Goal: Task Accomplishment & Management: Manage account settings

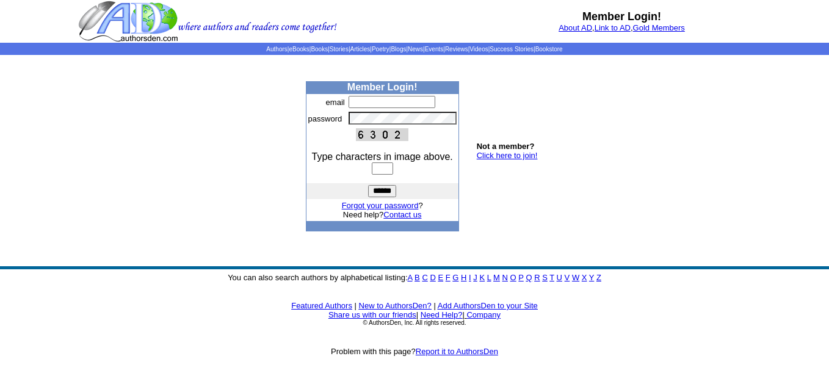
click at [359, 100] on input "text" at bounding box center [392, 102] width 87 height 12
type input "**********"
click at [675, 120] on body "Member Login! About AD , Link to AD , Gold Members Authors | eBooks | Books | S…" at bounding box center [414, 196] width 829 height 392
click at [381, 166] on input "text" at bounding box center [382, 168] width 21 height 12
type input "****"
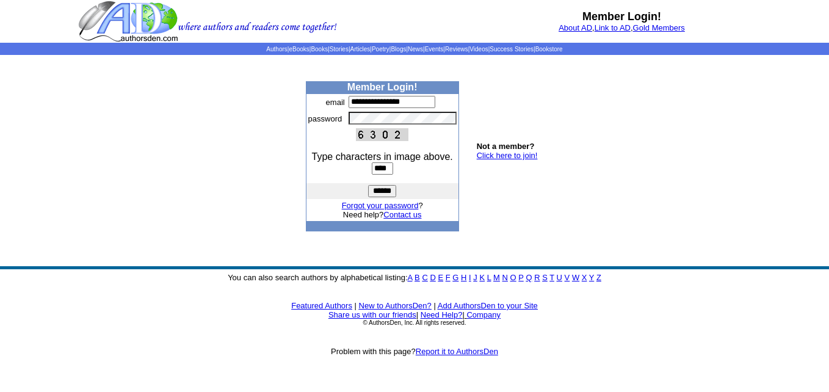
click at [378, 192] on input "******" at bounding box center [382, 191] width 28 height 12
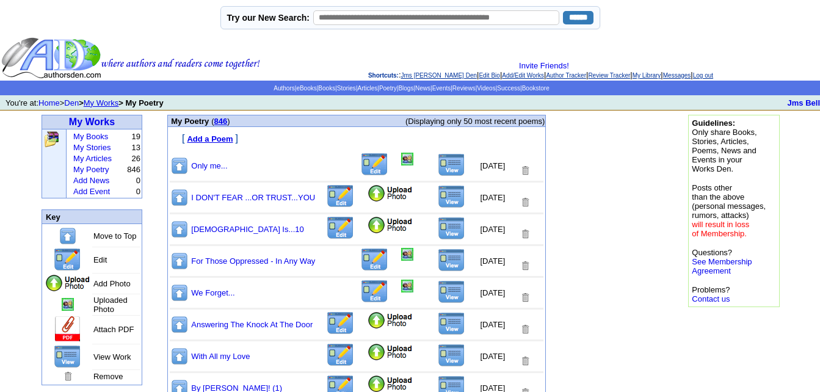
click at [367, 195] on img at bounding box center [390, 193] width 46 height 18
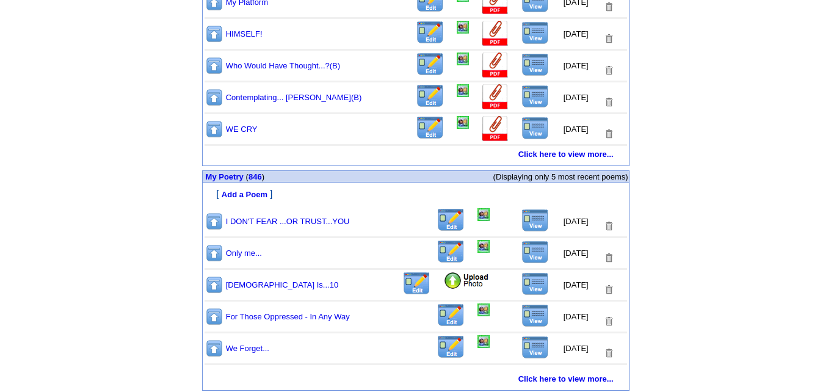
scroll to position [632, 0]
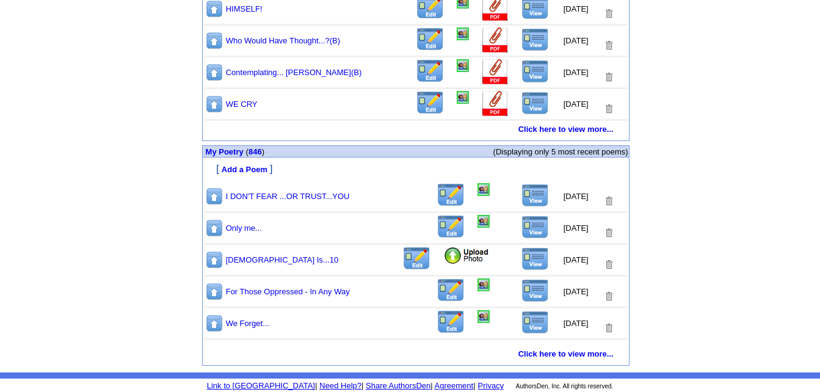
click at [526, 197] on img at bounding box center [534, 195] width 27 height 23
click at [477, 191] on img at bounding box center [483, 189] width 12 height 13
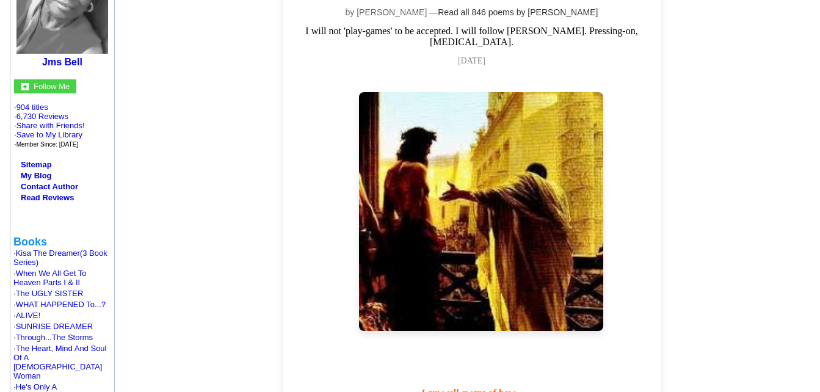
scroll to position [61, 0]
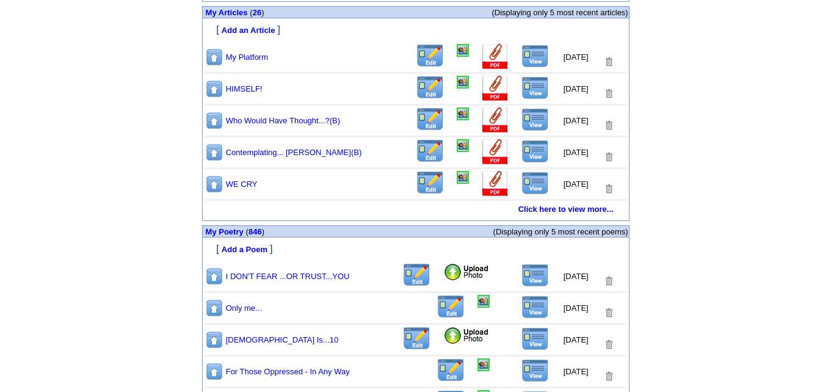
scroll to position [632, 0]
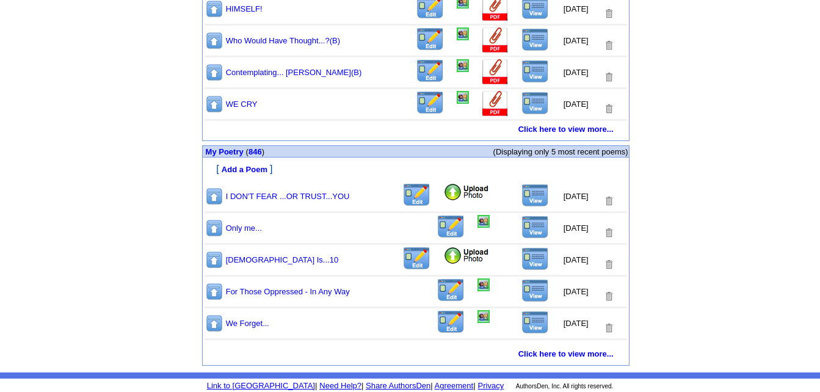
click at [524, 197] on img at bounding box center [534, 195] width 27 height 23
click at [214, 230] on img at bounding box center [214, 228] width 18 height 19
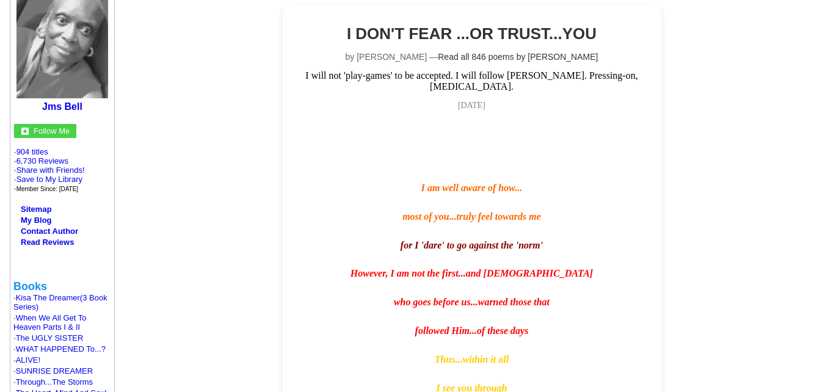
scroll to position [244, 0]
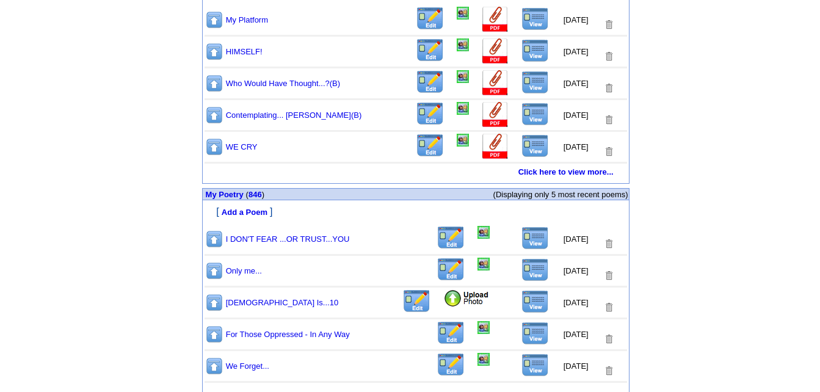
scroll to position [632, 0]
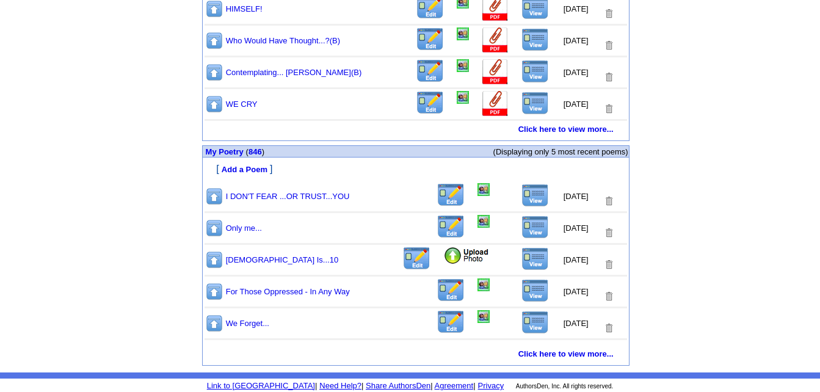
click at [526, 195] on img at bounding box center [534, 195] width 27 height 23
click at [477, 190] on img at bounding box center [483, 189] width 12 height 13
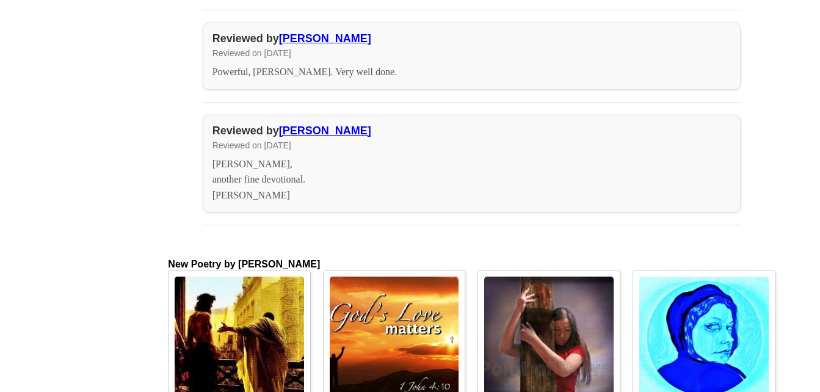
scroll to position [2808, 0]
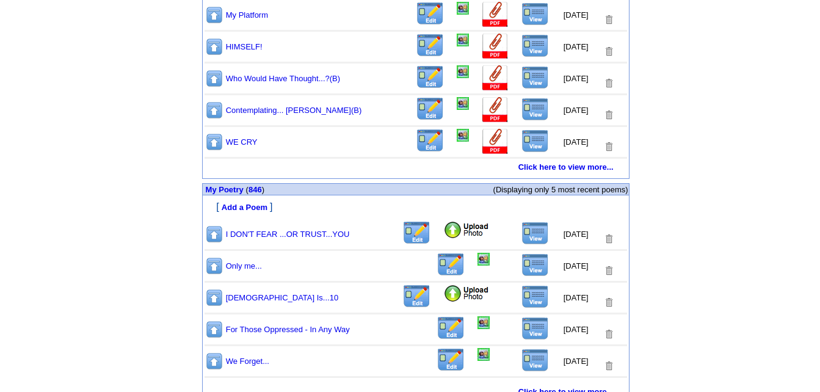
scroll to position [632, 0]
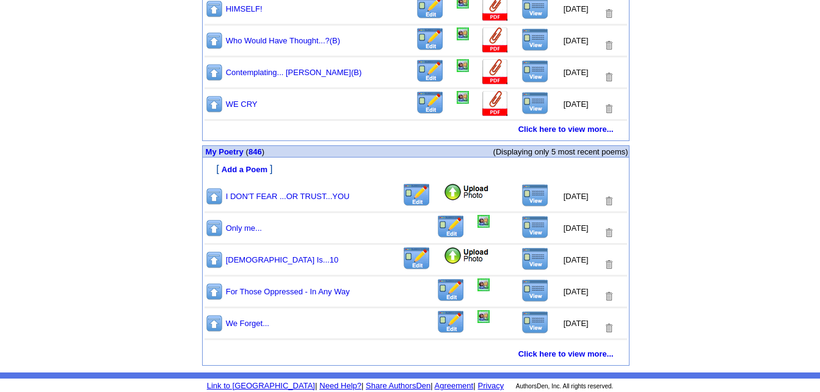
click at [217, 291] on img at bounding box center [214, 291] width 18 height 19
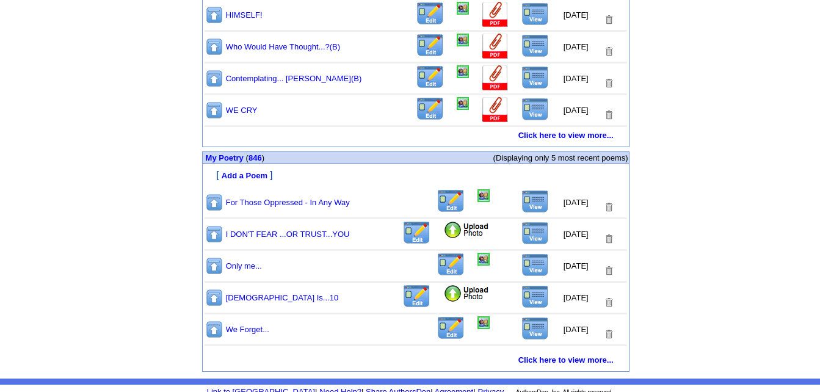
scroll to position [632, 0]
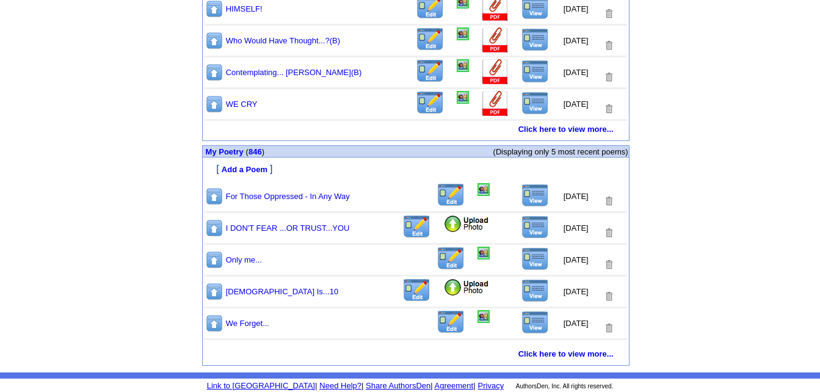
click at [214, 322] on img at bounding box center [214, 323] width 18 height 19
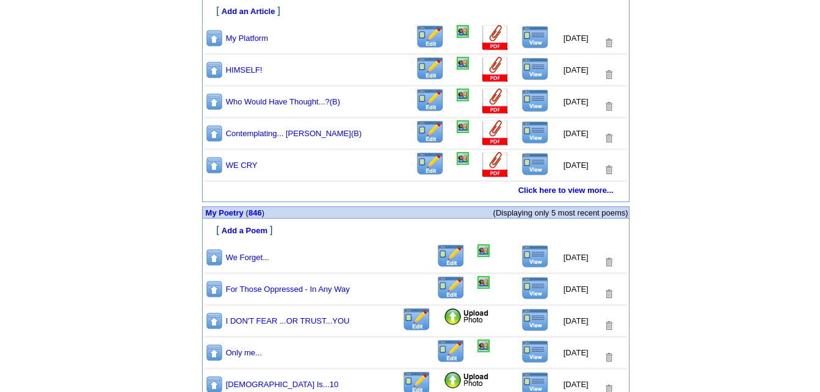
scroll to position [632, 0]
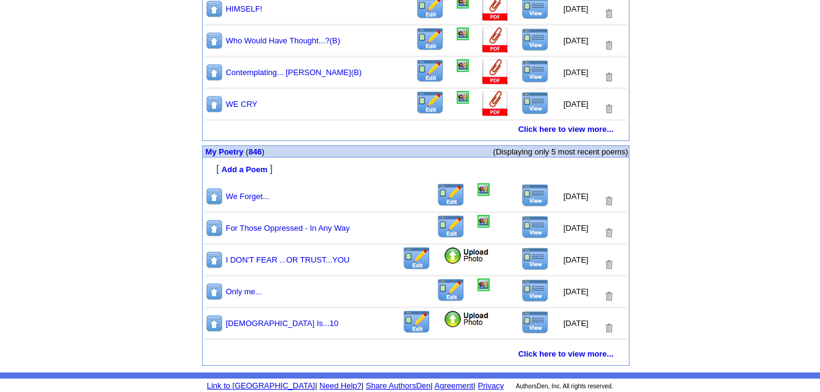
click at [216, 291] on img at bounding box center [214, 291] width 18 height 19
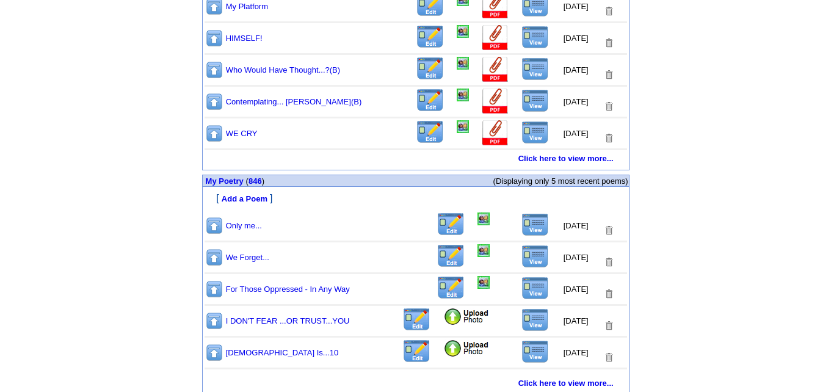
scroll to position [632, 0]
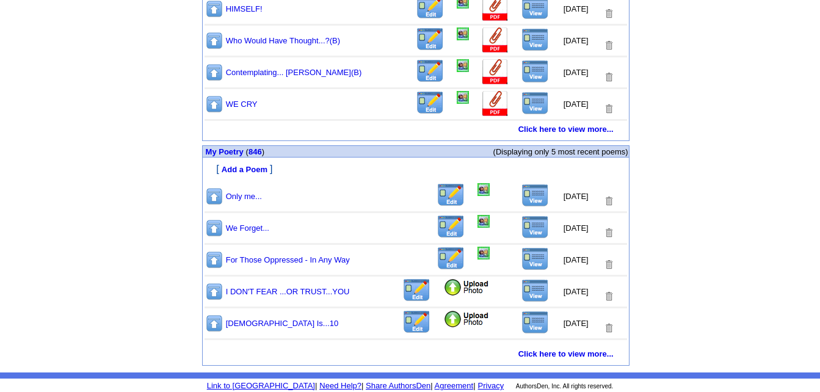
click at [527, 291] on img at bounding box center [534, 290] width 27 height 23
click at [402, 294] on img at bounding box center [416, 290] width 29 height 24
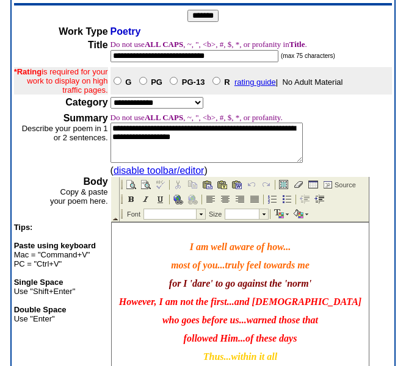
click at [222, 228] on p at bounding box center [239, 230] width 251 height 9
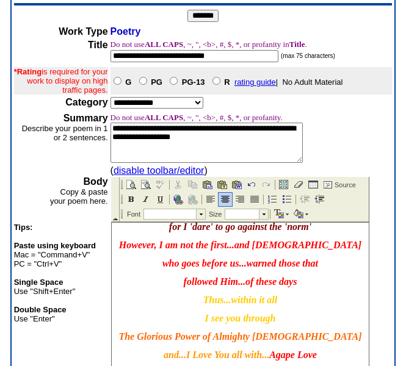
scroll to position [61, 0]
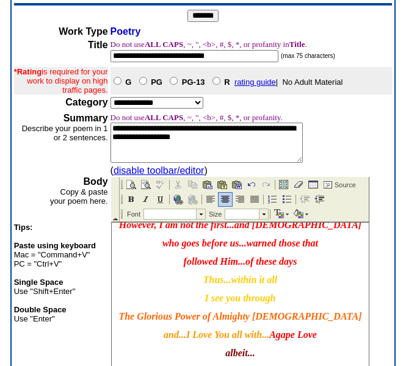
click at [314, 245] on p "who goes before us...warned those that" at bounding box center [239, 243] width 251 height 11
click at [297, 244] on span "who goes before us...warned those who" at bounding box center [239, 243] width 157 height 10
click at [176, 262] on p "followed Him...of these days" at bounding box center [239, 261] width 251 height 11
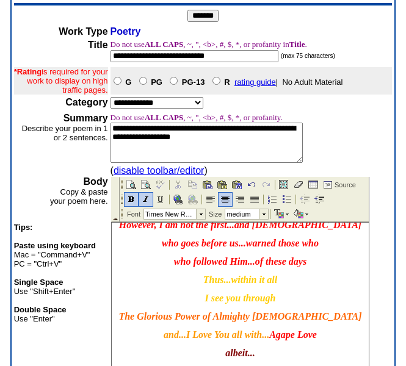
click at [312, 245] on span "who goes before us...warned those who" at bounding box center [239, 243] width 157 height 10
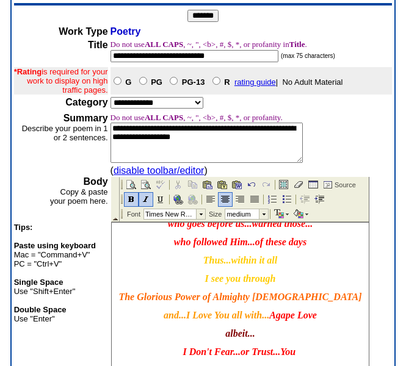
scroll to position [90, 0]
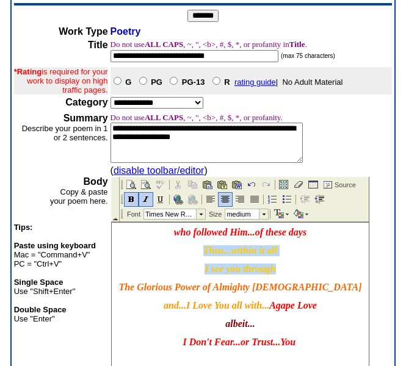
drag, startPoint x: 197, startPoint y: 250, endPoint x: 295, endPoint y: 264, distance: 99.4
click at [295, 264] on body "I am well aware of how... most of you ...truly feel towards me for I 'dare' to …" at bounding box center [239, 306] width 257 height 348
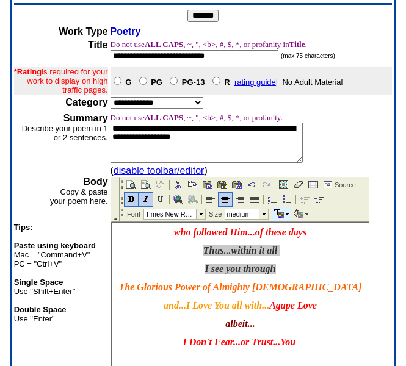
click at [284, 215] on td at bounding box center [278, 214] width 13 height 13
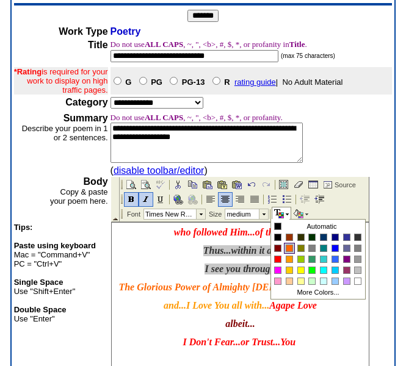
click at [290, 248] on div at bounding box center [289, 248] width 6 height 6
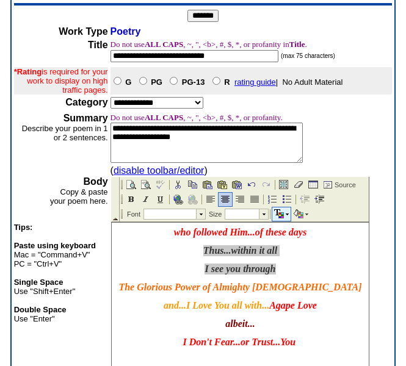
click at [288, 216] on td at bounding box center [289, 214] width 2 height 13
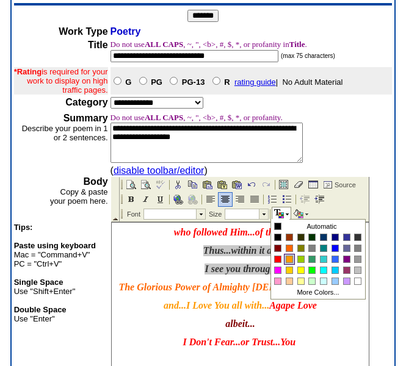
click at [291, 257] on div at bounding box center [289, 259] width 6 height 6
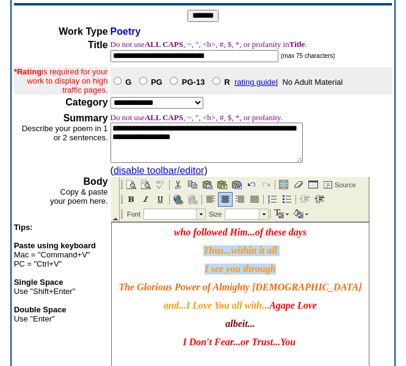
click at [298, 261] on body "I am well aware of how... most of you ...truly feel towards me for I 'dare' to …" at bounding box center [239, 306] width 257 height 348
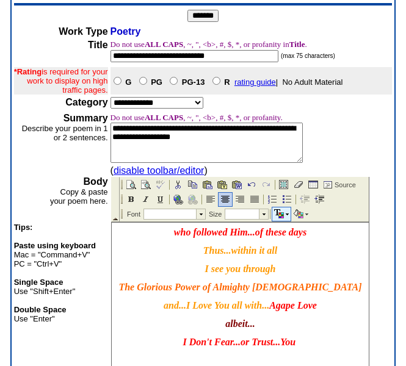
click at [285, 214] on img at bounding box center [286, 215] width 3 height 2
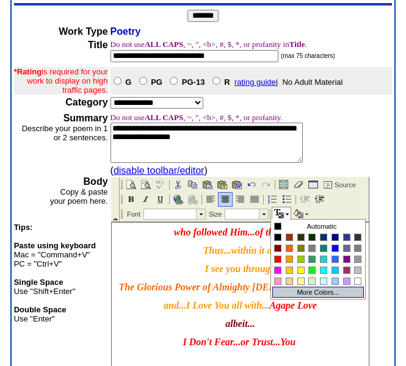
click at [316, 292] on td "More Colors..." at bounding box center [318, 292] width 88 height 7
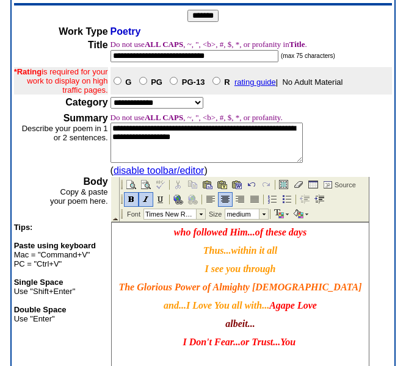
click at [297, 261] on body "I am well aware of how... most of you ...truly feel towards me for I 'dare' to …" at bounding box center [239, 306] width 257 height 348
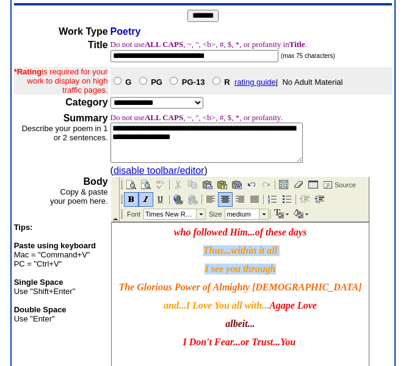
drag, startPoint x: 198, startPoint y: 251, endPoint x: 291, endPoint y: 263, distance: 93.0
click at [291, 263] on body "I am well aware of how... most of you ...truly feel towards me for I 'dare' to …" at bounding box center [239, 306] width 257 height 348
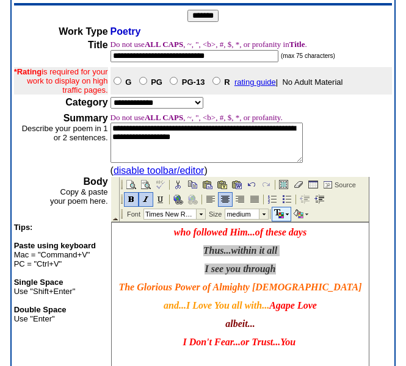
click at [287, 214] on img at bounding box center [286, 215] width 3 height 2
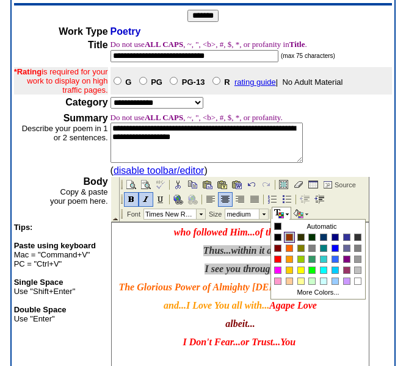
click at [288, 235] on div at bounding box center [289, 237] width 6 height 6
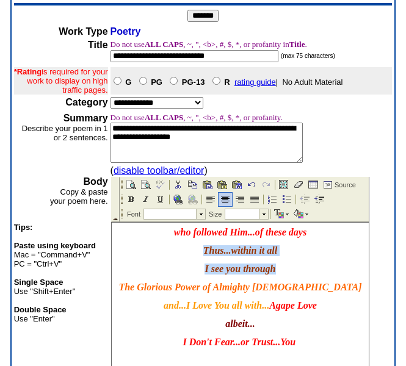
click at [298, 261] on body "I am well aware of how... most of you ...truly feel towards me for I 'dare' to …" at bounding box center [239, 306] width 257 height 348
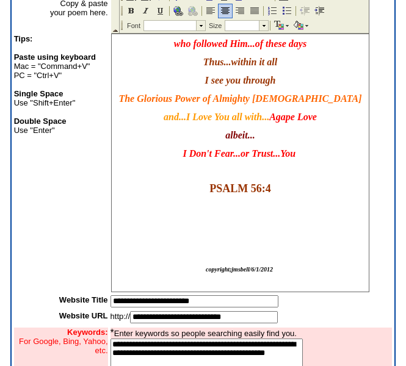
scroll to position [322, 0]
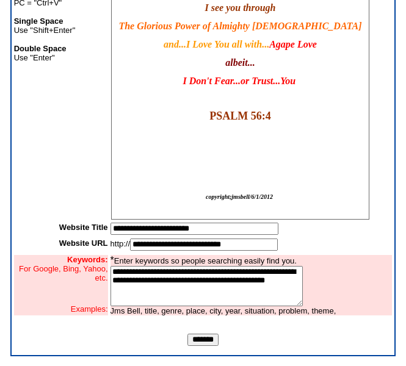
click at [236, 210] on body "I am well aware of how... most of you ...truly feel towards me for I 'dare' to …" at bounding box center [239, 45] width 257 height 348
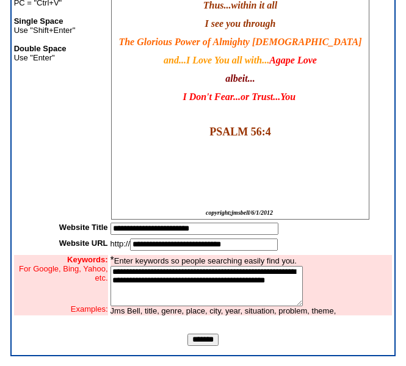
click at [202, 341] on input "*******" at bounding box center [202, 340] width 31 height 12
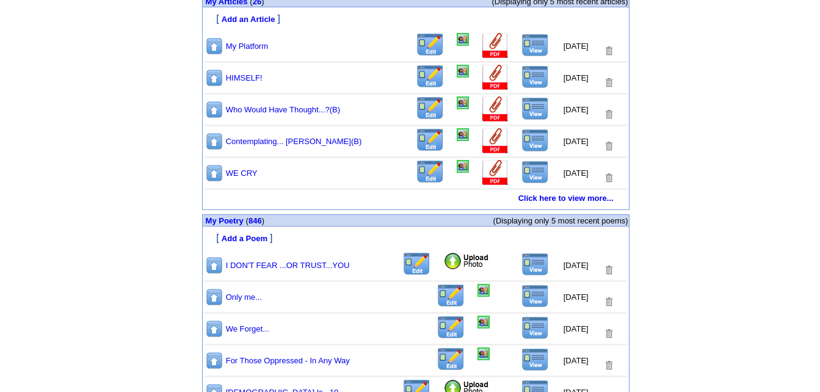
scroll to position [632, 0]
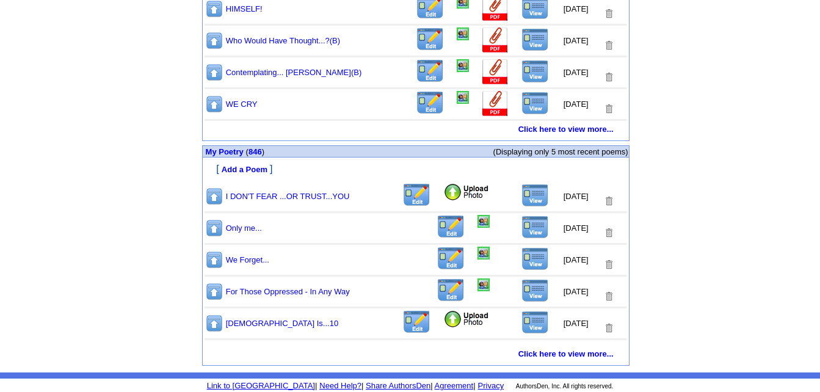
click at [214, 292] on img at bounding box center [214, 291] width 18 height 19
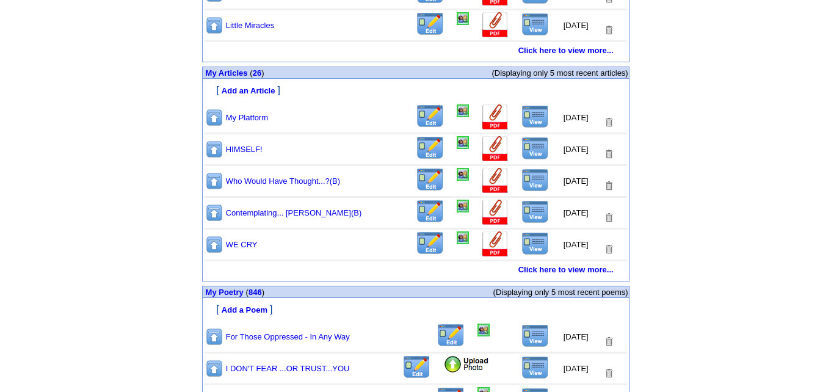
scroll to position [610, 0]
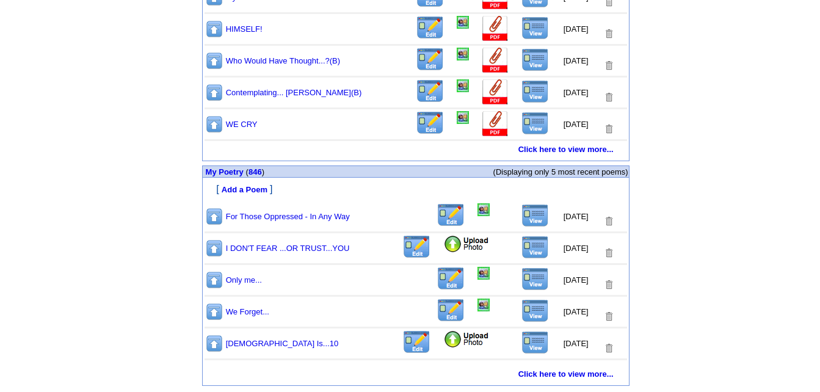
click at [212, 315] on img at bounding box center [214, 311] width 18 height 19
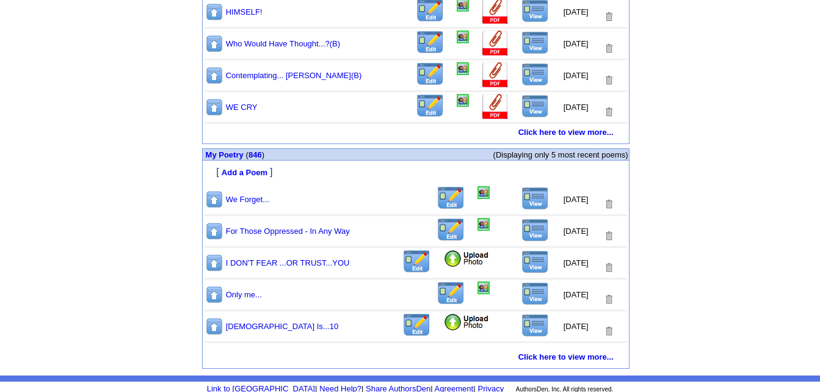
scroll to position [632, 0]
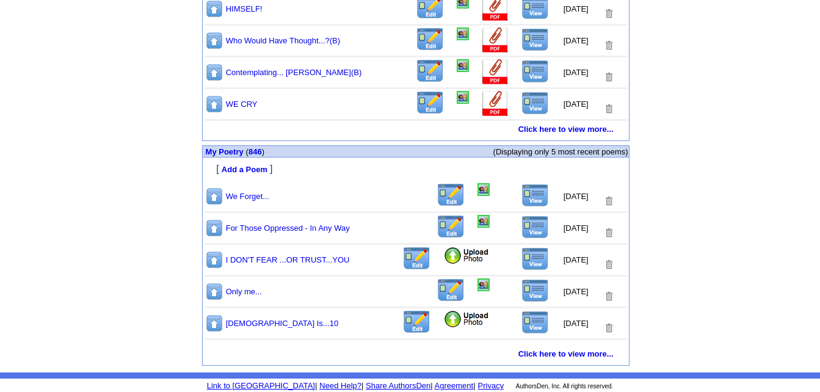
click at [212, 292] on img at bounding box center [214, 291] width 18 height 19
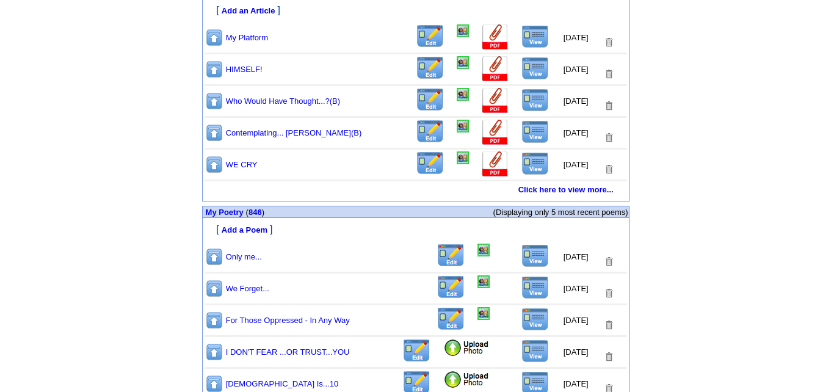
scroll to position [632, 0]
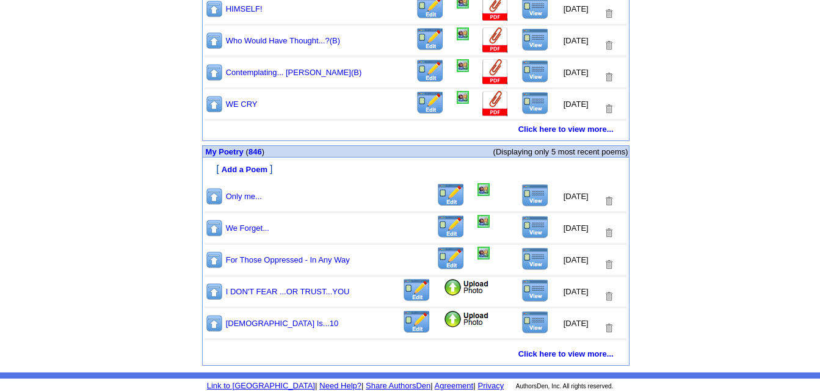
click at [524, 291] on img at bounding box center [534, 290] width 27 height 23
click at [443, 291] on img at bounding box center [466, 287] width 46 height 18
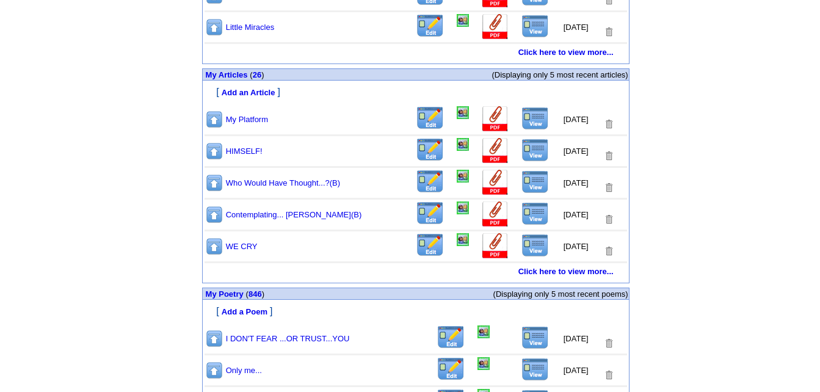
scroll to position [632, 0]
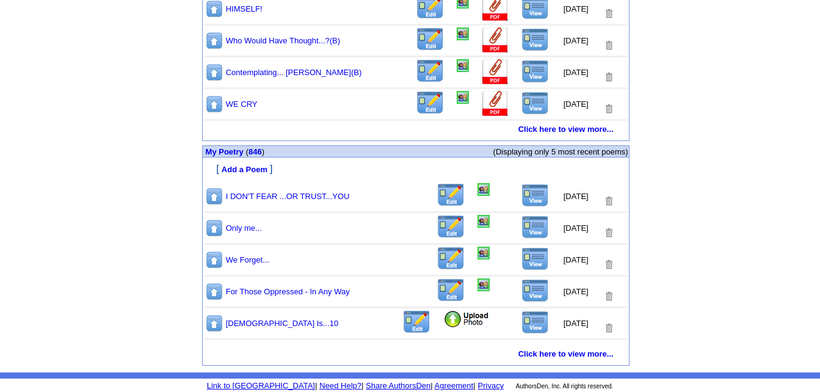
click at [526, 291] on img at bounding box center [534, 290] width 27 height 23
click at [477, 190] on img at bounding box center [483, 189] width 12 height 13
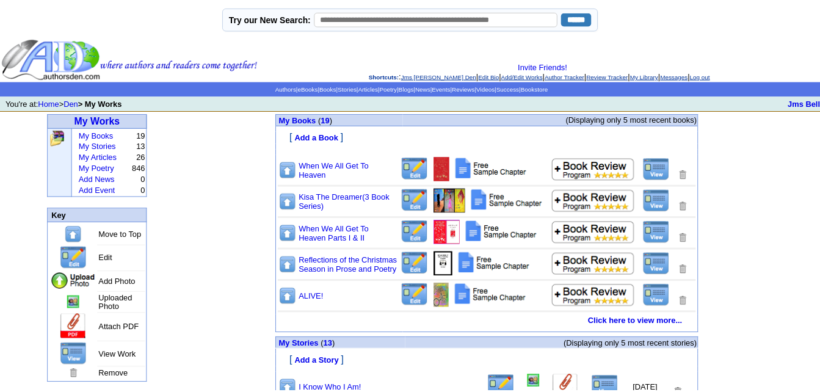
scroll to position [632, 0]
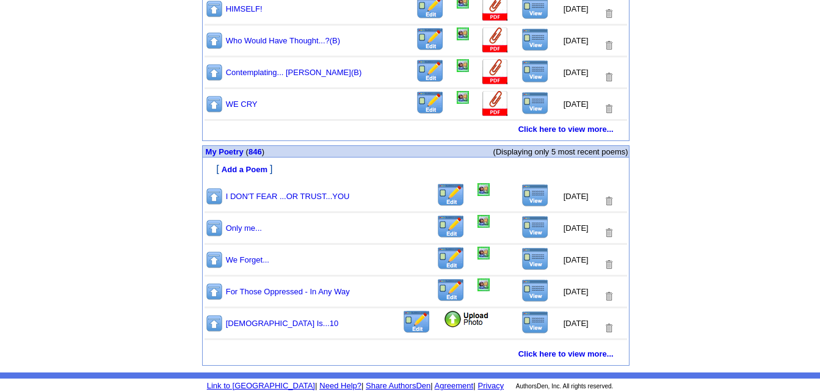
click at [525, 195] on img at bounding box center [534, 195] width 27 height 23
click at [477, 190] on img at bounding box center [483, 189] width 12 height 13
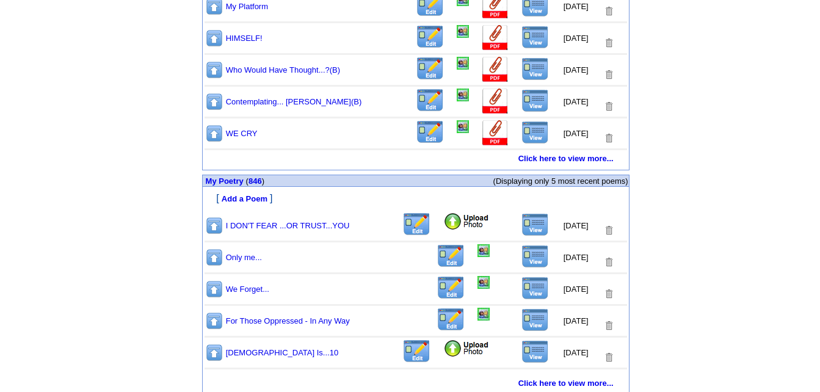
scroll to position [610, 0]
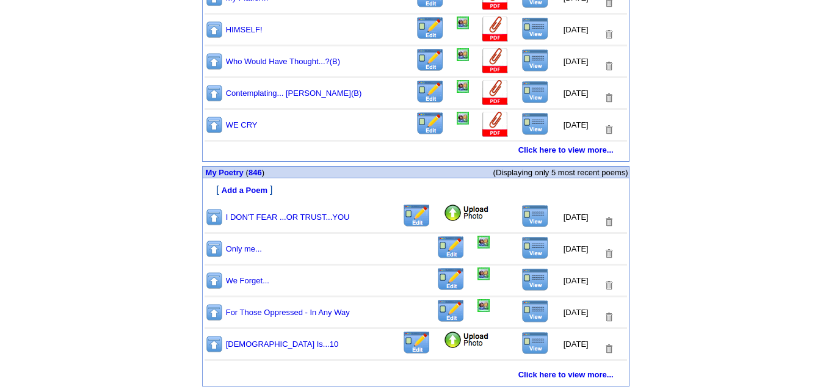
click at [212, 311] on img at bounding box center [214, 312] width 18 height 19
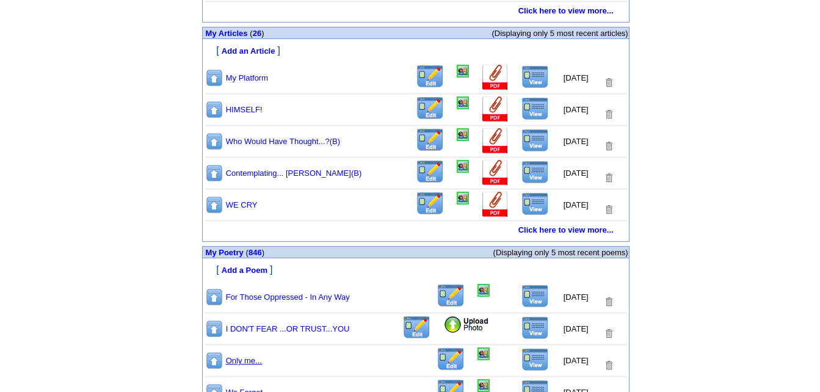
scroll to position [610, 0]
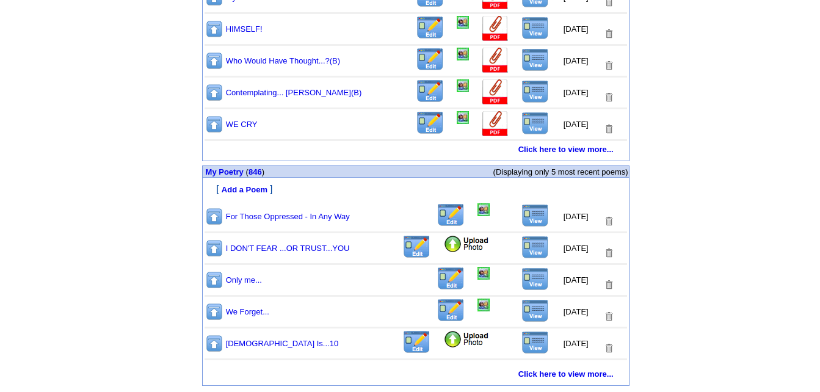
click at [214, 314] on img at bounding box center [214, 311] width 18 height 19
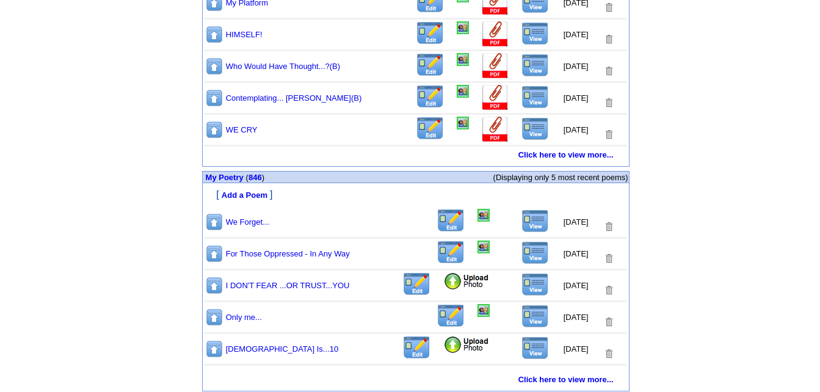
scroll to position [632, 0]
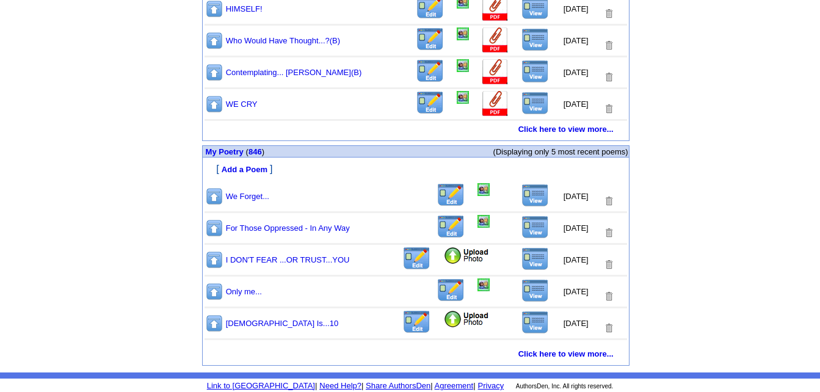
click at [214, 287] on img at bounding box center [214, 291] width 18 height 19
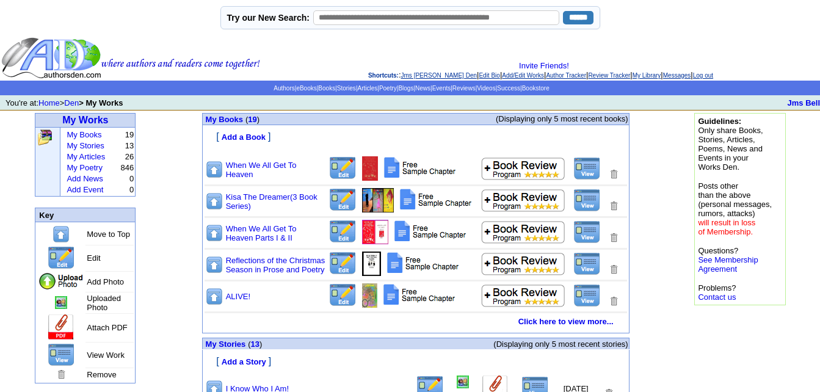
click at [713, 76] on link "Log out" at bounding box center [703, 75] width 20 height 7
